Goal: Use online tool/utility: Utilize a website feature to perform a specific function

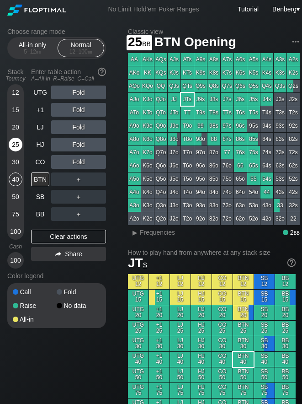
click at [19, 145] on div "25" at bounding box center [16, 145] width 14 height 14
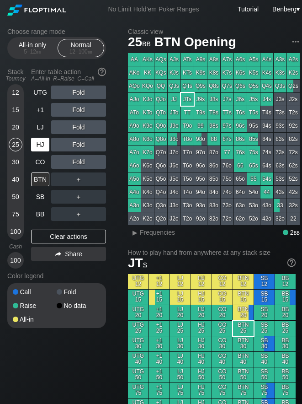
click at [35, 142] on div "HJ" at bounding box center [40, 145] width 18 height 14
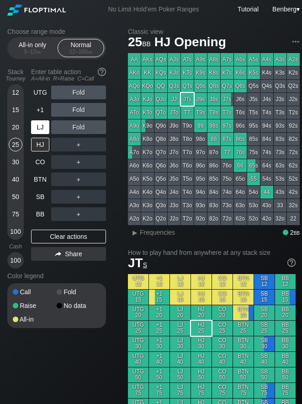
click at [37, 129] on div "LJ" at bounding box center [40, 127] width 18 height 14
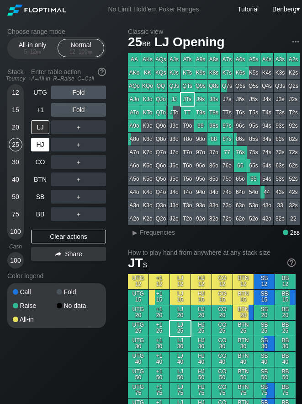
click at [41, 148] on div "HJ" at bounding box center [40, 145] width 18 height 14
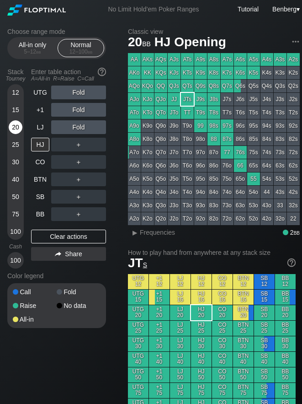
click at [11, 123] on div "20" at bounding box center [16, 127] width 14 height 14
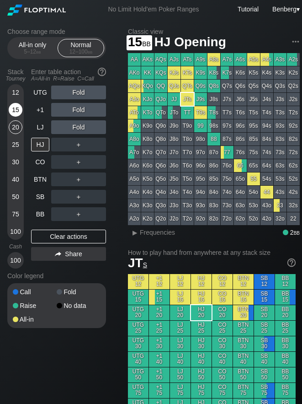
click at [13, 114] on div "15" at bounding box center [16, 110] width 14 height 14
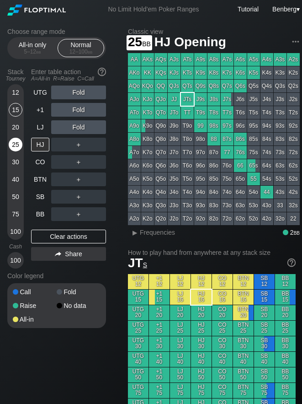
click at [16, 144] on div "25" at bounding box center [16, 145] width 14 height 14
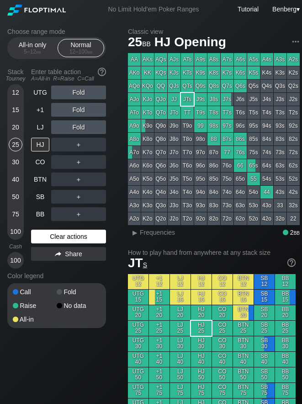
click at [53, 235] on div "Clear actions" at bounding box center [68, 237] width 75 height 14
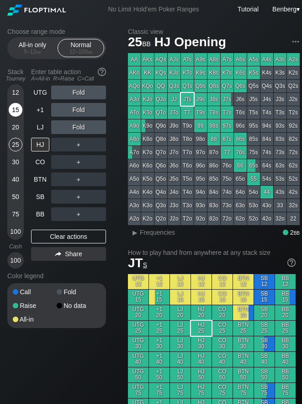
drag, startPoint x: 10, startPoint y: 141, endPoint x: 21, endPoint y: 118, distance: 25.4
click at [11, 141] on div "25" at bounding box center [16, 145] width 14 height 14
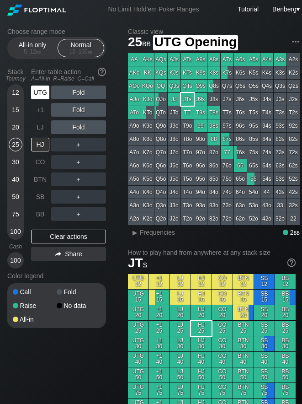
click at [39, 91] on div "UTG" at bounding box center [40, 92] width 18 height 14
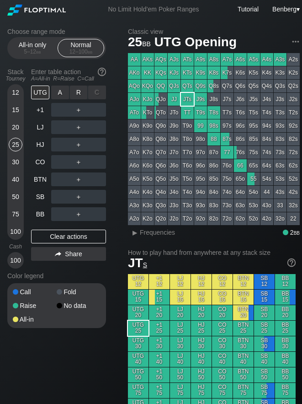
click at [76, 91] on div "R ✕" at bounding box center [79, 92] width 18 height 14
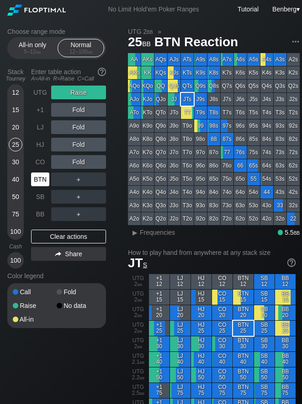
click at [49, 177] on div "BTN" at bounding box center [41, 179] width 20 height 17
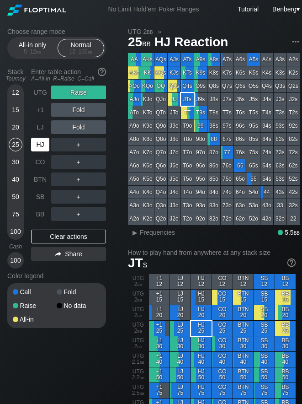
click at [44, 144] on div "HJ" at bounding box center [40, 145] width 18 height 14
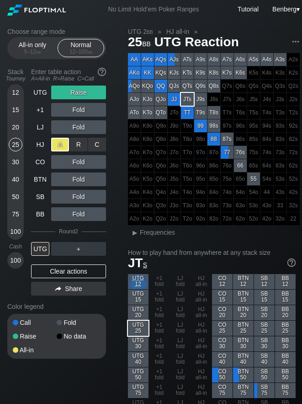
click at [56, 145] on div "A ✕" at bounding box center [60, 145] width 18 height 14
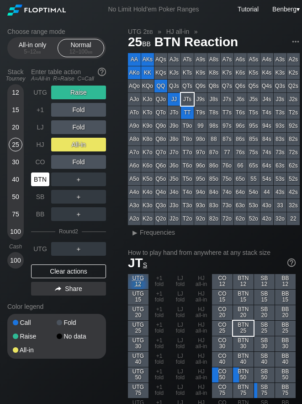
click at [44, 176] on div "BTN" at bounding box center [40, 179] width 18 height 14
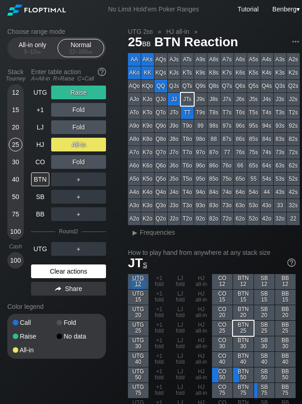
click at [74, 269] on div "Clear actions" at bounding box center [68, 271] width 75 height 14
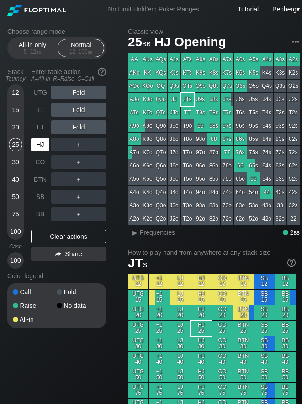
click at [38, 144] on div "HJ" at bounding box center [40, 145] width 18 height 14
click at [13, 114] on div "15" at bounding box center [16, 110] width 14 height 14
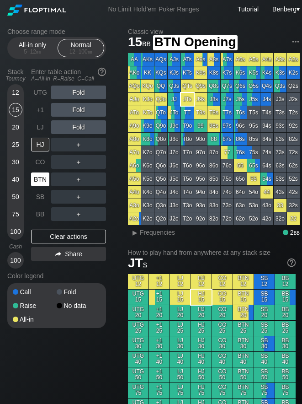
click at [39, 183] on div "BTN" at bounding box center [40, 179] width 18 height 14
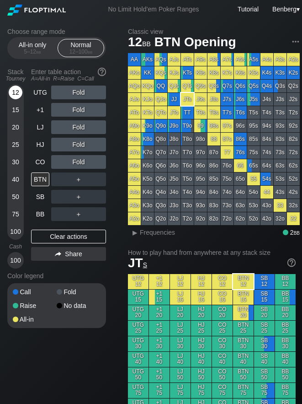
click at [11, 96] on div "12" at bounding box center [16, 92] width 14 height 14
click at [82, 163] on div "R ✕" at bounding box center [79, 162] width 18 height 14
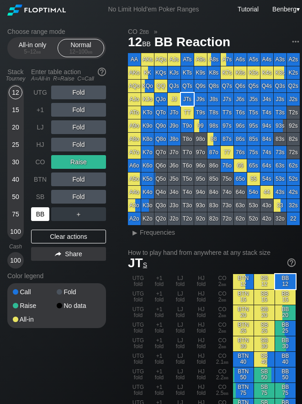
click at [44, 212] on div "BB" at bounding box center [40, 214] width 18 height 14
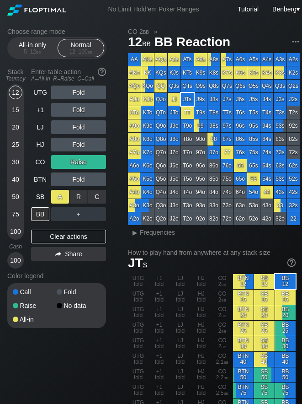
drag, startPoint x: 51, startPoint y: 200, endPoint x: 57, endPoint y: 198, distance: 5.8
click at [57, 198] on div "A ✕" at bounding box center [60, 197] width 18 height 14
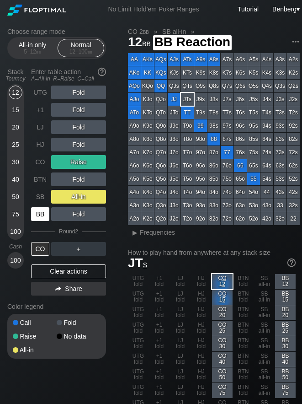
click at [46, 218] on div "BB" at bounding box center [40, 214] width 18 height 14
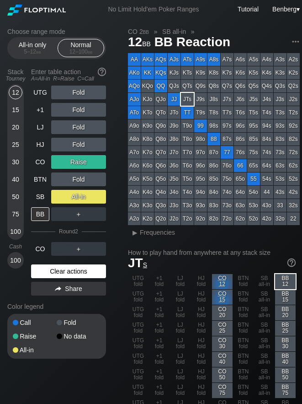
click at [47, 272] on div "Clear actions" at bounding box center [68, 271] width 75 height 14
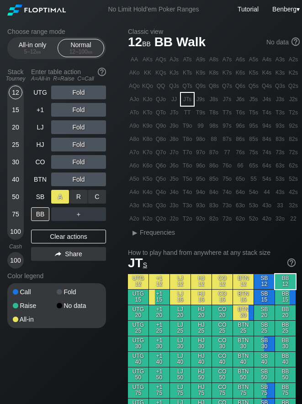
click at [56, 196] on div "A ✕" at bounding box center [60, 197] width 18 height 14
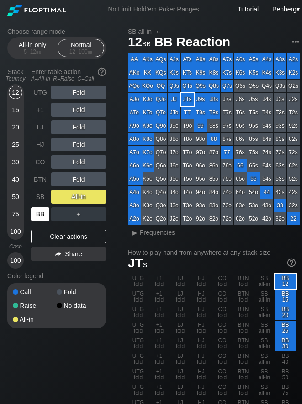
click at [44, 215] on div "BB" at bounding box center [40, 214] width 18 height 14
